Goal: Register for event/course

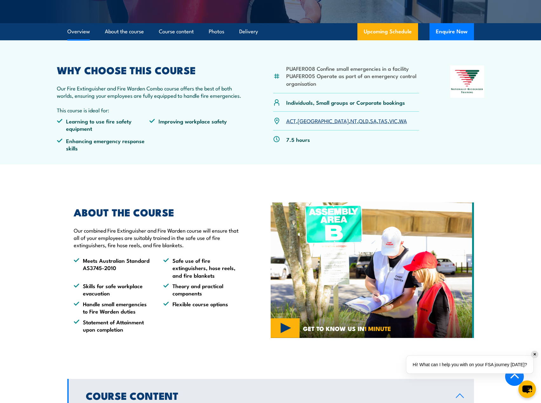
scroll to position [173, 0]
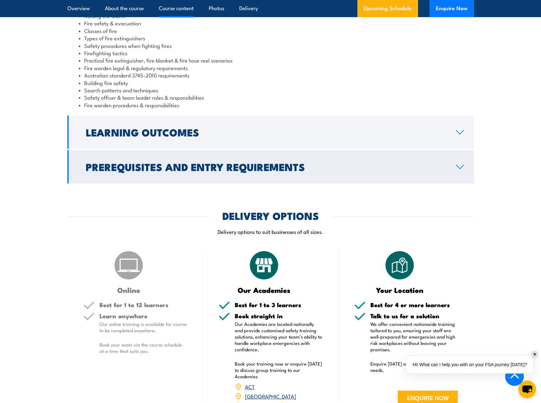
click at [264, 167] on h2 "Prerequisites and Entry Requirements" at bounding box center [266, 166] width 360 height 9
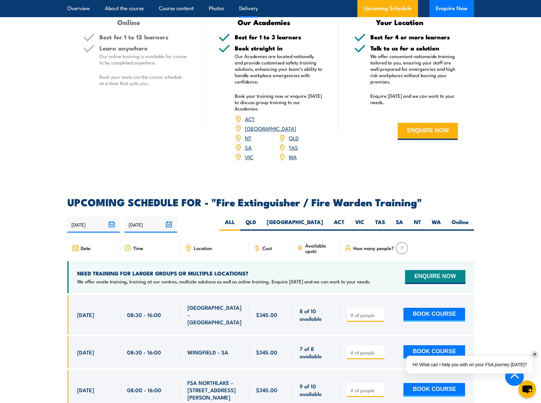
scroll to position [796, 0]
click at [363, 218] on label "VIC" at bounding box center [360, 224] width 20 height 12
click at [364, 218] on input "VIC" at bounding box center [366, 220] width 4 height 4
radio input "true"
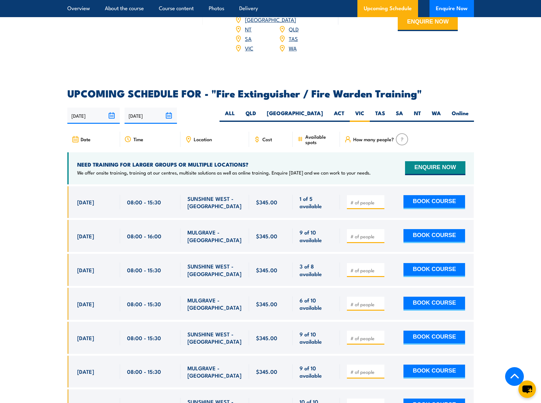
scroll to position [963, 0]
